Goal: Find specific page/section: Find specific page/section

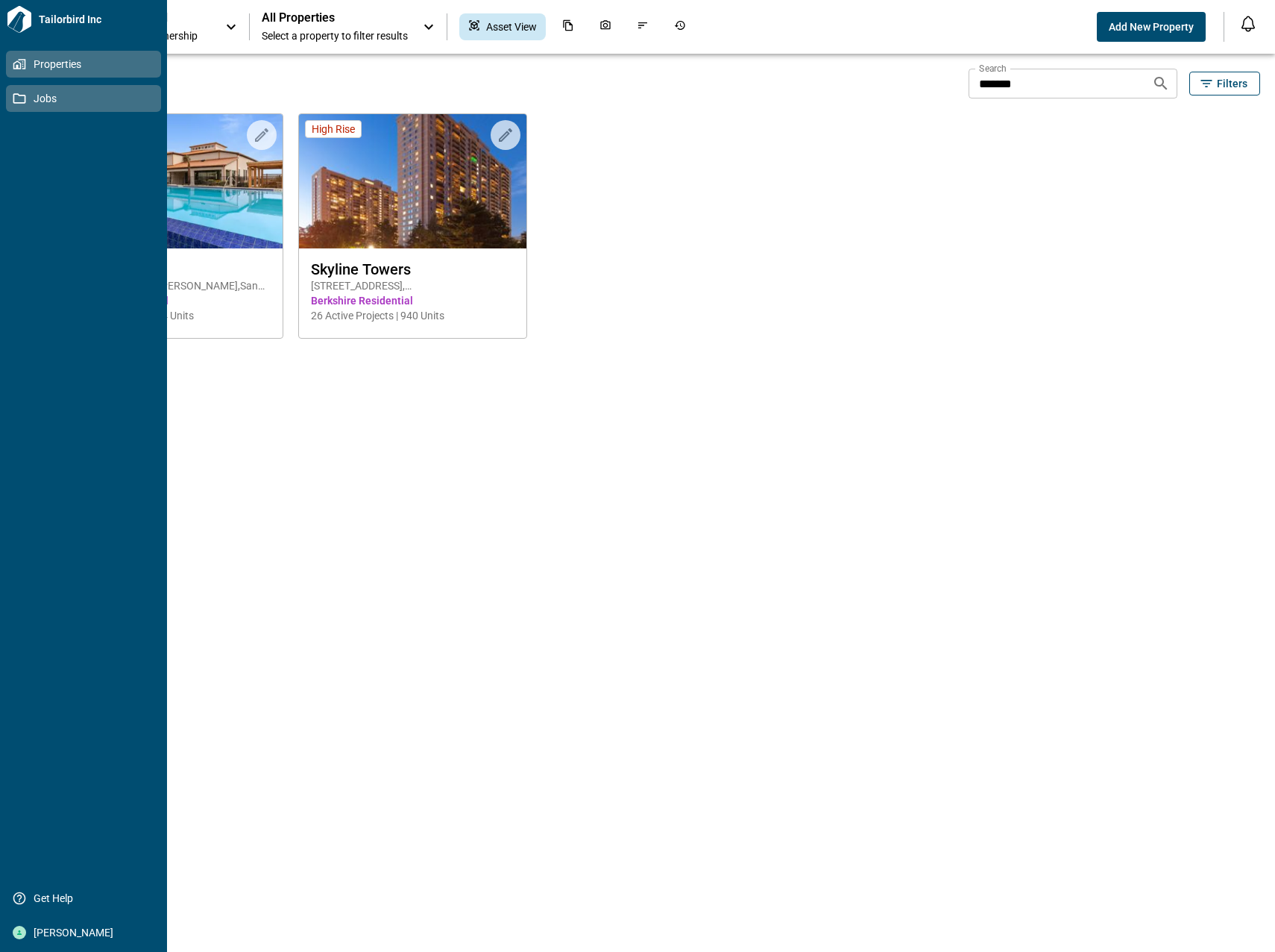
click at [14, 98] on icon at bounding box center [19, 98] width 13 height 10
